Goal: Navigation & Orientation: Find specific page/section

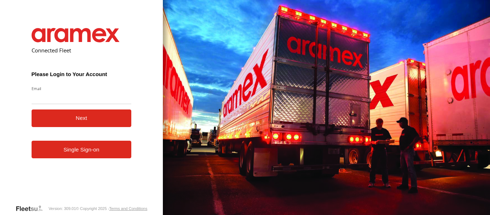
click at [62, 100] on input "Email" at bounding box center [82, 97] width 100 height 13
type input "**********"
click at [70, 115] on button "Next" at bounding box center [82, 118] width 100 height 18
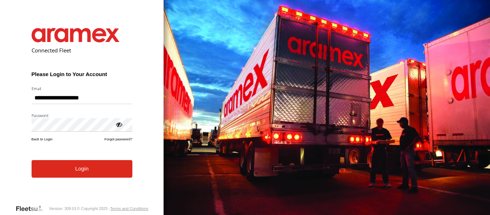
click at [73, 169] on button "Login" at bounding box center [82, 169] width 101 height 18
